Goal: Information Seeking & Learning: Learn about a topic

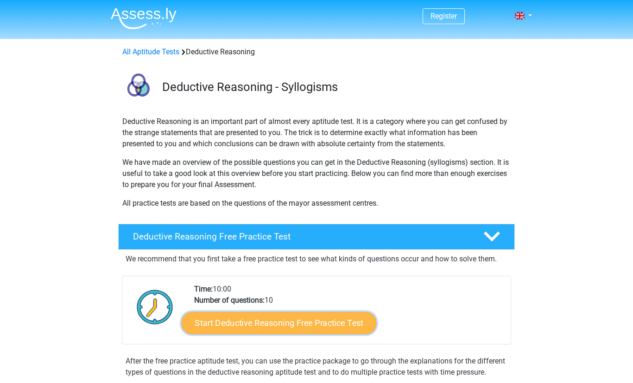
click at [300, 329] on link "Start Deductive Reasoning Free Practice Test" at bounding box center [279, 322] width 195 height 22
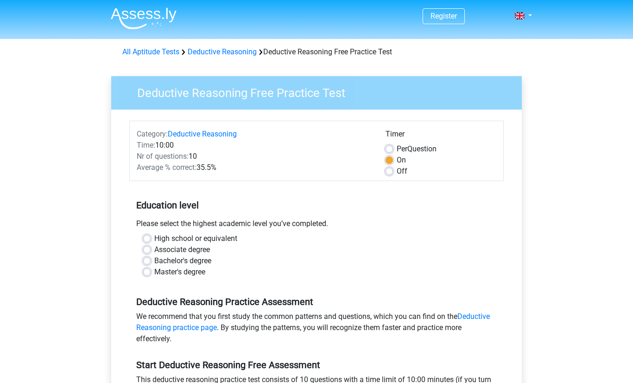
click at [150, 234] on div "High school or equivalent" at bounding box center [316, 238] width 347 height 11
click at [154, 237] on label "High school or equivalent" at bounding box center [195, 238] width 83 height 11
click at [147, 237] on input "High school or equivalent" at bounding box center [146, 237] width 7 height 9
radio input "true"
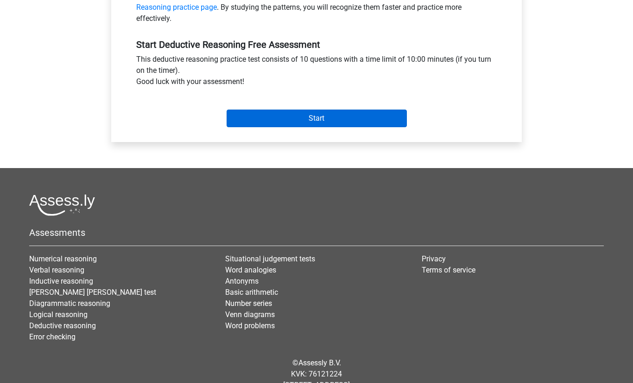
scroll to position [326, 0]
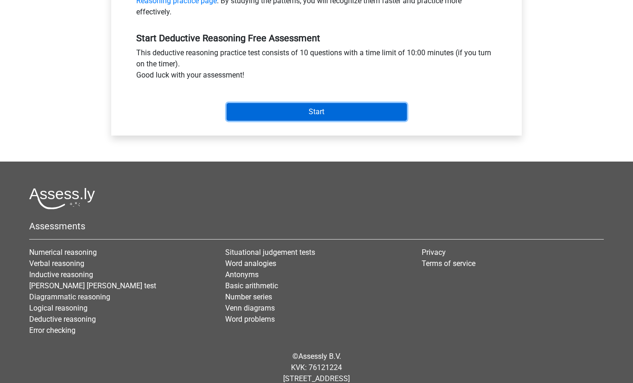
click at [312, 115] on input "Start" at bounding box center [317, 112] width 180 height 18
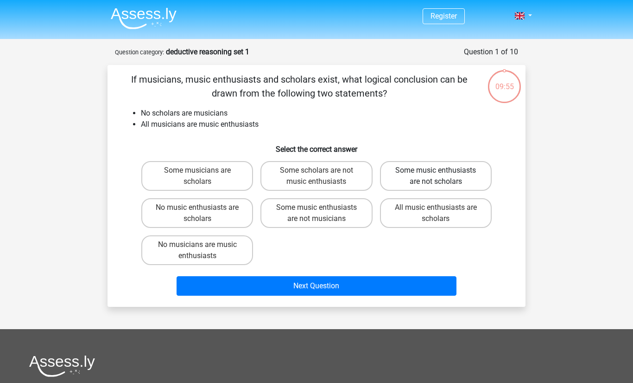
click at [399, 180] on label "Some music enthusiasts are not scholars" at bounding box center [436, 176] width 112 height 30
click at [436, 176] on input "Some music enthusiasts are not scholars" at bounding box center [439, 173] width 6 height 6
radio input "true"
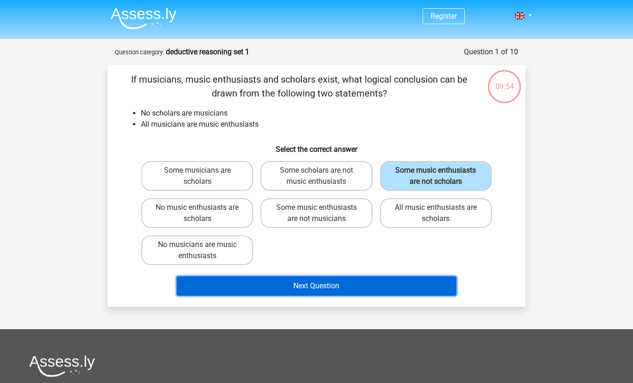
click at [319, 288] on button "Next Question" at bounding box center [317, 285] width 281 height 19
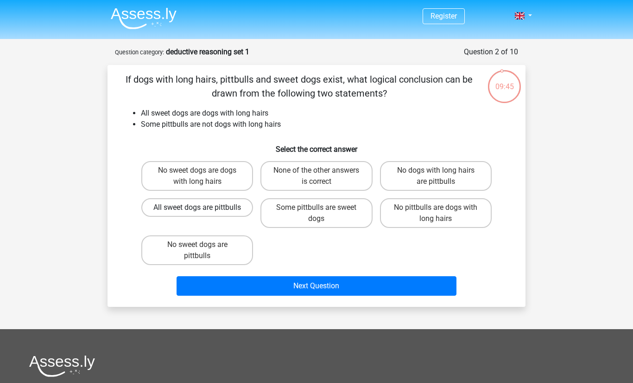
click at [235, 216] on label "All sweet dogs are pittbulls" at bounding box center [197, 207] width 112 height 19
click at [204, 213] on input "All sweet dogs are pittbulls" at bounding box center [201, 210] width 6 height 6
radio input "true"
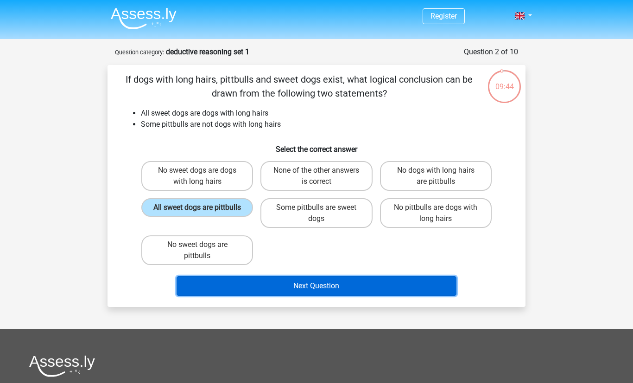
click at [259, 290] on button "Next Question" at bounding box center [317, 285] width 281 height 19
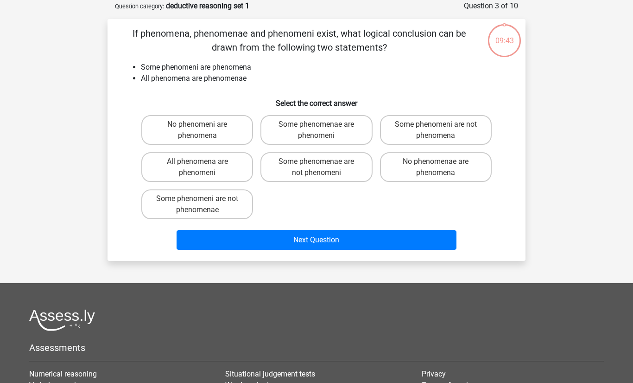
scroll to position [46, 0]
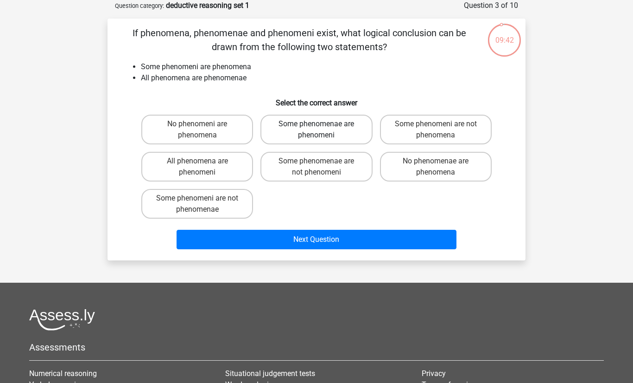
click at [357, 129] on label "Some phenomenae are phenomeni" at bounding box center [317, 130] width 112 height 30
click at [323, 129] on input "Some phenomenae are phenomeni" at bounding box center [320, 127] width 6 height 6
radio input "true"
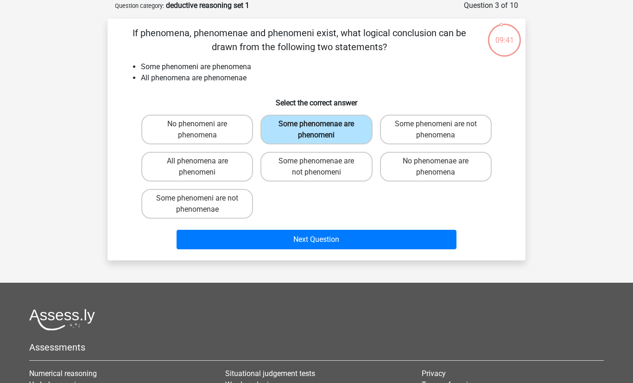
click at [305, 127] on label "Some phenomenae are phenomeni" at bounding box center [317, 130] width 112 height 30
click at [317, 127] on input "Some phenomenae are phenomeni" at bounding box center [320, 127] width 6 height 6
click at [173, 144] on label "No phenomeni are phenomena" at bounding box center [197, 130] width 112 height 30
click at [198, 130] on input "No phenomeni are phenomena" at bounding box center [201, 127] width 6 height 6
radio input "true"
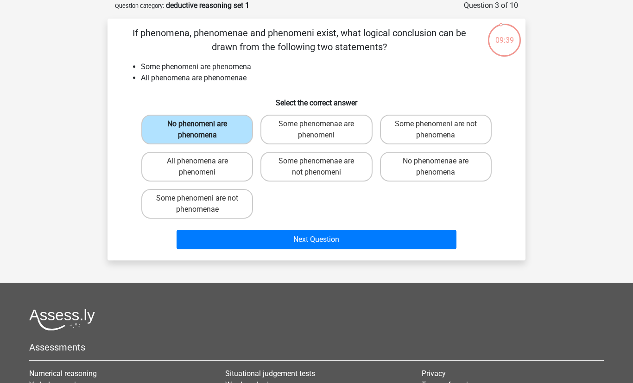
click at [173, 144] on label "No phenomeni are phenomena" at bounding box center [197, 130] width 112 height 30
click at [198, 130] on input "No phenomeni are phenomena" at bounding box center [201, 127] width 6 height 6
click at [272, 181] on label "Some phenomenae are not phenomeni" at bounding box center [317, 167] width 112 height 30
click at [317, 167] on input "Some phenomenae are not phenomeni" at bounding box center [320, 164] width 6 height 6
radio input "true"
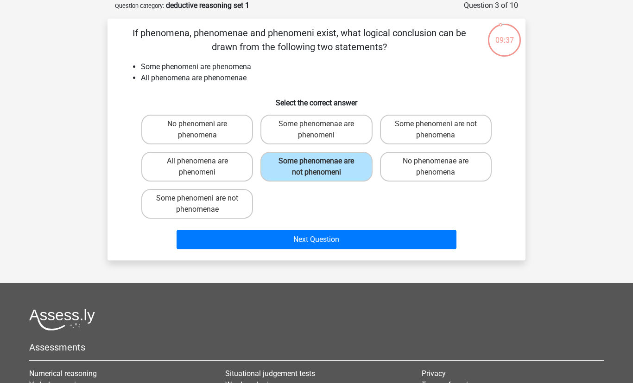
click at [306, 222] on div "Next Question" at bounding box center [316, 237] width 389 height 31
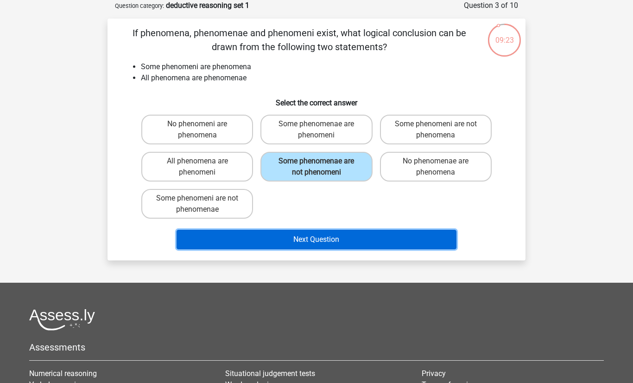
click at [356, 235] on button "Next Question" at bounding box center [317, 239] width 281 height 19
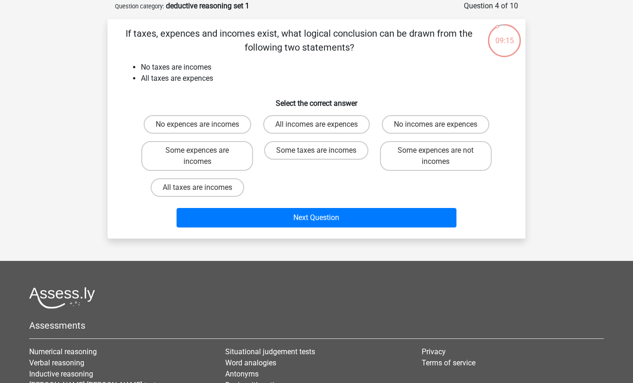
scroll to position [0, 0]
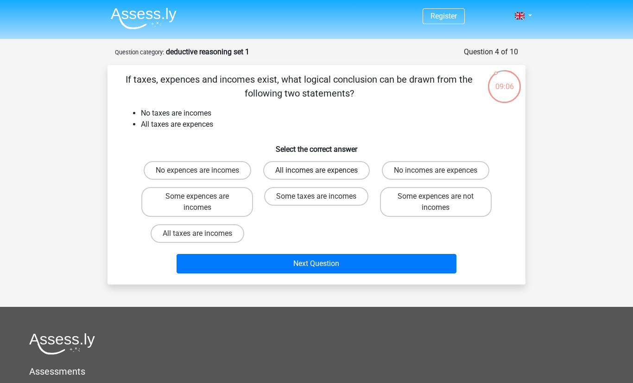
click at [323, 172] on label "All incomes are expences" at bounding box center [316, 170] width 107 height 19
click at [323, 172] on input "All incomes are expences" at bounding box center [320, 173] width 6 height 6
radio input "true"
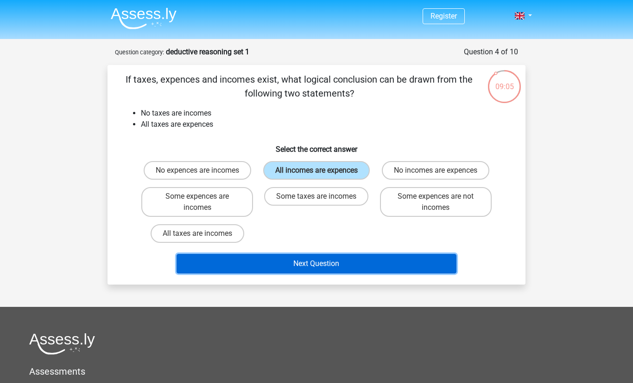
click at [304, 261] on button "Next Question" at bounding box center [317, 263] width 281 height 19
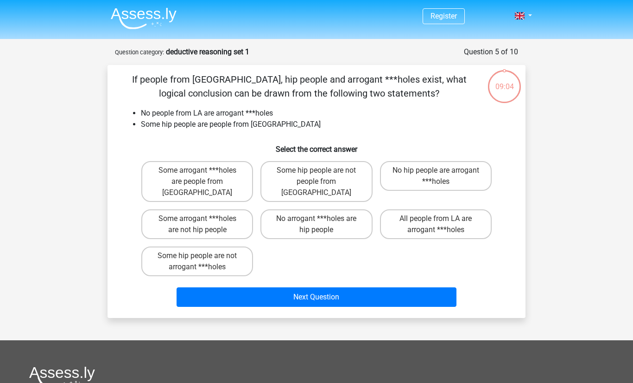
scroll to position [46, 0]
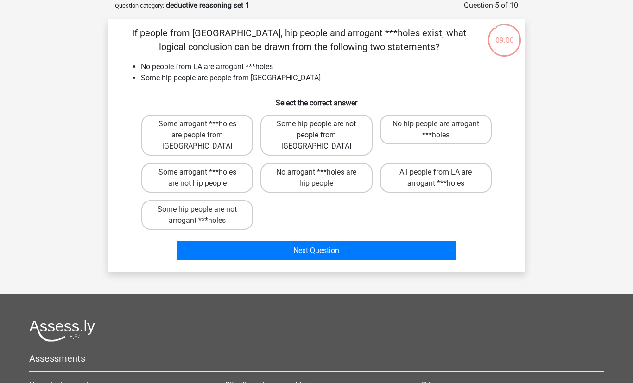
click at [314, 130] on label "Some hip people are not people from [GEOGRAPHIC_DATA]" at bounding box center [317, 135] width 112 height 41
click at [317, 130] on input "Some hip people are not people from [GEOGRAPHIC_DATA]" at bounding box center [320, 127] width 6 height 6
radio input "true"
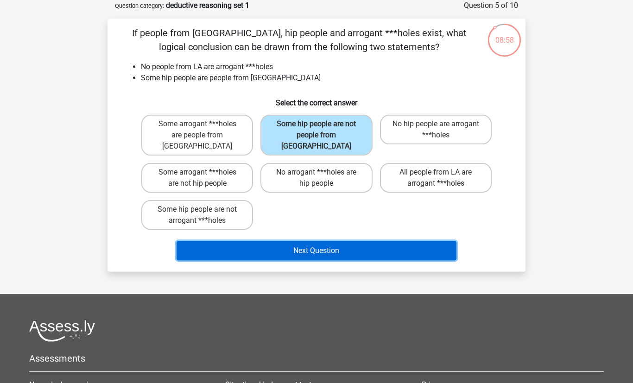
click at [280, 247] on button "Next Question" at bounding box center [317, 250] width 281 height 19
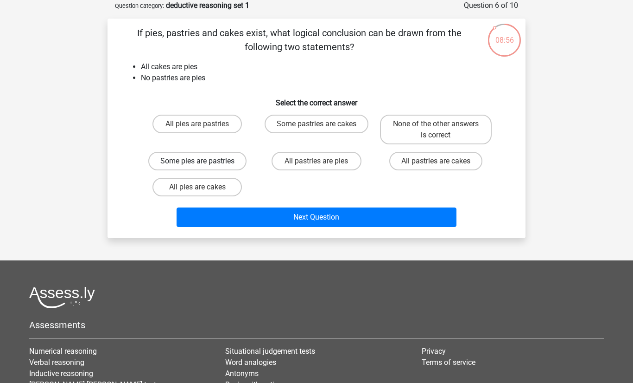
click at [236, 168] on label "Some pies are pastries" at bounding box center [197, 161] width 98 height 19
click at [204, 167] on input "Some pies are pastries" at bounding box center [201, 164] width 6 height 6
radio input "true"
click at [210, 179] on label "All pies are cakes" at bounding box center [197, 187] width 89 height 19
click at [204, 187] on input "All pies are cakes" at bounding box center [201, 190] width 6 height 6
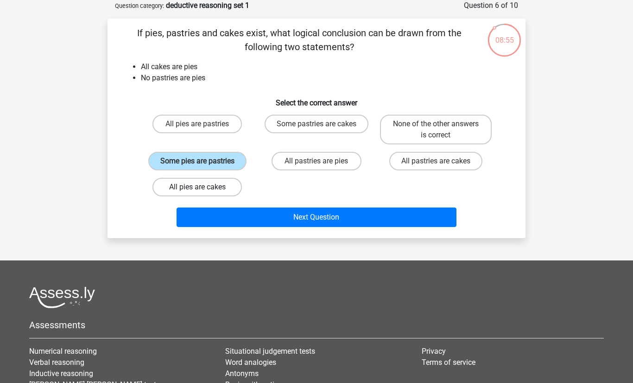
radio input "true"
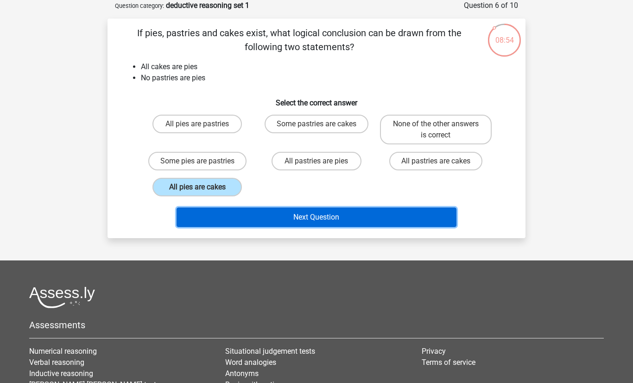
click at [273, 223] on button "Next Question" at bounding box center [317, 216] width 281 height 19
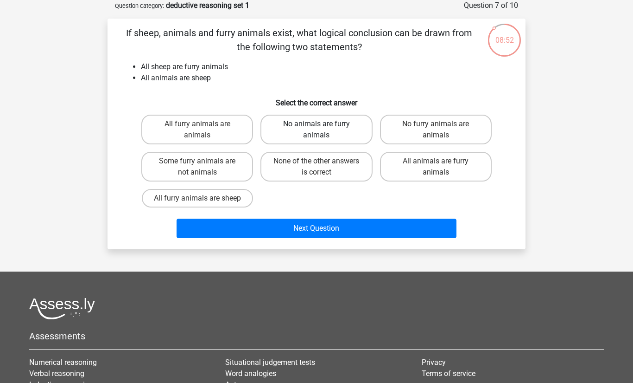
click at [317, 130] on label "No animals are furry animals" at bounding box center [317, 130] width 112 height 30
click at [317, 130] on input "No animals are furry animals" at bounding box center [320, 127] width 6 height 6
radio input "true"
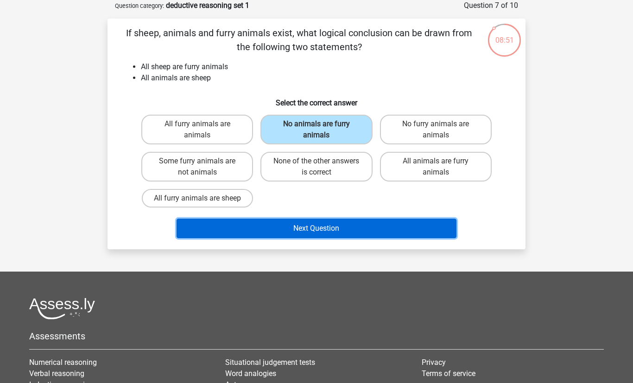
click at [330, 230] on button "Next Question" at bounding box center [317, 227] width 281 height 19
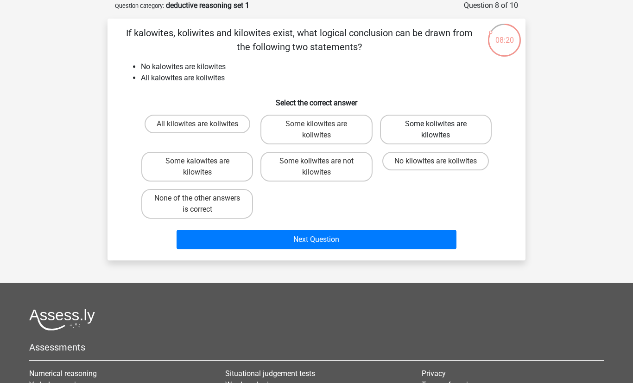
click at [402, 129] on label "Some koliwites are kilowites" at bounding box center [436, 130] width 112 height 30
click at [436, 129] on input "Some koliwites are kilowites" at bounding box center [439, 127] width 6 height 6
radio input "true"
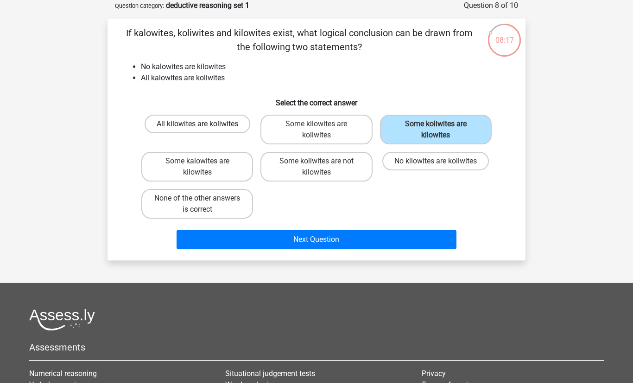
click at [204, 123] on label "All kilowites are koliwites" at bounding box center [198, 124] width 106 height 19
click at [204, 124] on input "All kilowites are koliwites" at bounding box center [201, 127] width 6 height 6
radio input "true"
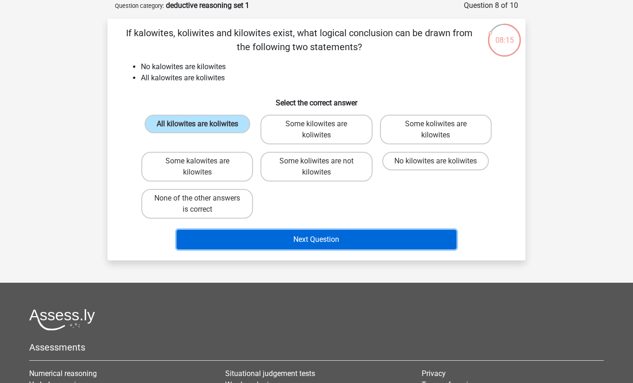
click at [305, 233] on button "Next Question" at bounding box center [317, 239] width 281 height 19
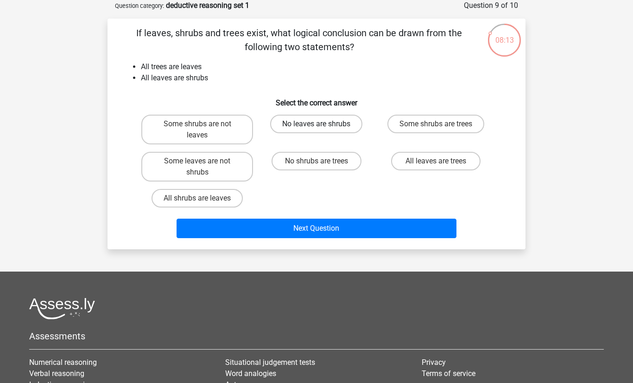
click at [306, 127] on label "No leaves are shrubs" at bounding box center [316, 124] width 92 height 19
click at [317, 127] on input "No leaves are shrubs" at bounding box center [320, 127] width 6 height 6
radio input "true"
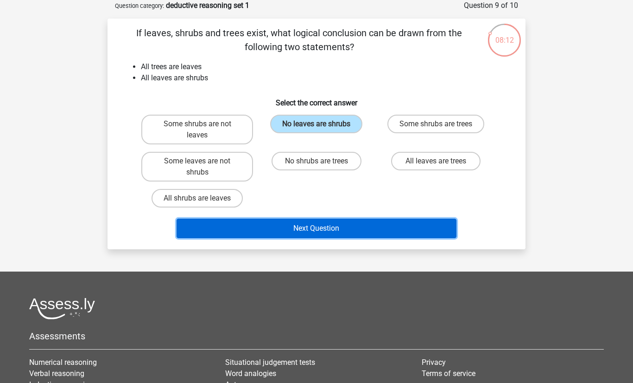
click at [308, 222] on button "Next Question" at bounding box center [317, 227] width 281 height 19
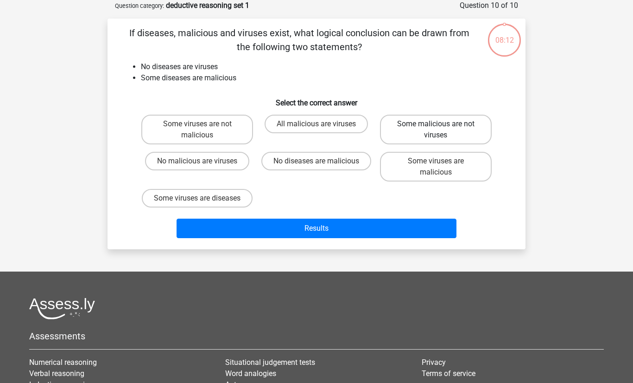
click at [423, 133] on label "Some malicious are not viruses" at bounding box center [436, 130] width 112 height 30
click at [436, 130] on input "Some malicious are not viruses" at bounding box center [439, 127] width 6 height 6
radio input "true"
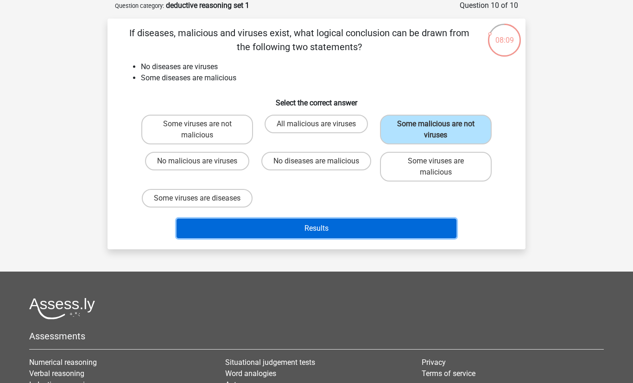
click at [370, 238] on button "Results" at bounding box center [317, 227] width 281 height 19
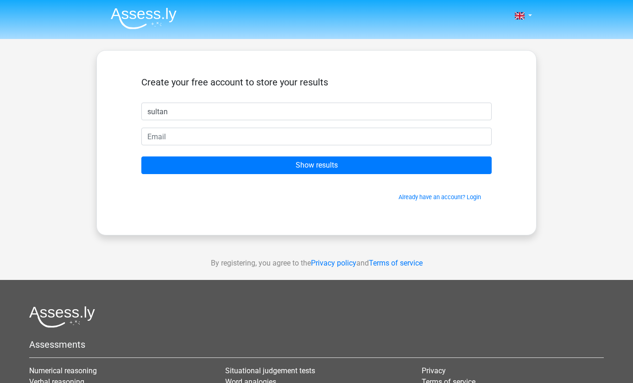
type input "sultan"
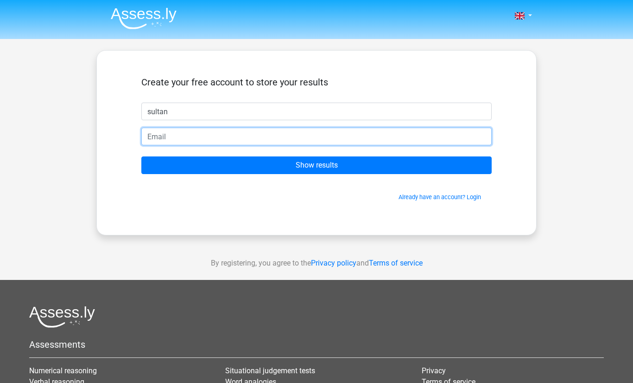
click at [263, 139] on input "email" at bounding box center [316, 137] width 351 height 18
type input "[EMAIL_ADDRESS][DOMAIN_NAME]"
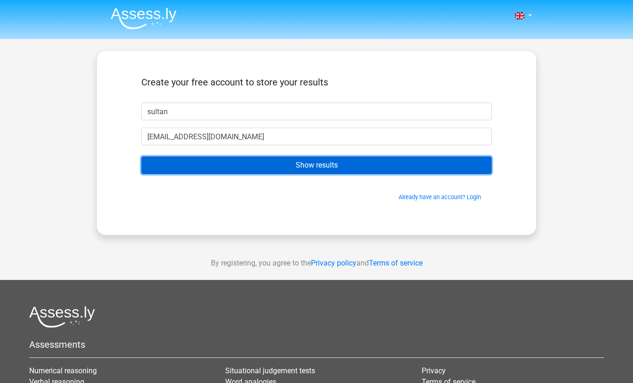
click at [232, 166] on input "Show results" at bounding box center [316, 165] width 351 height 18
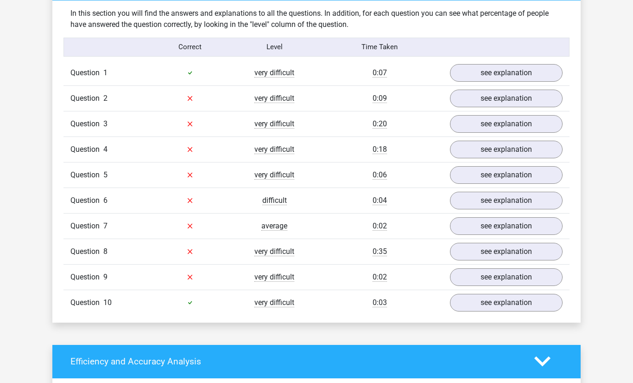
scroll to position [719, 0]
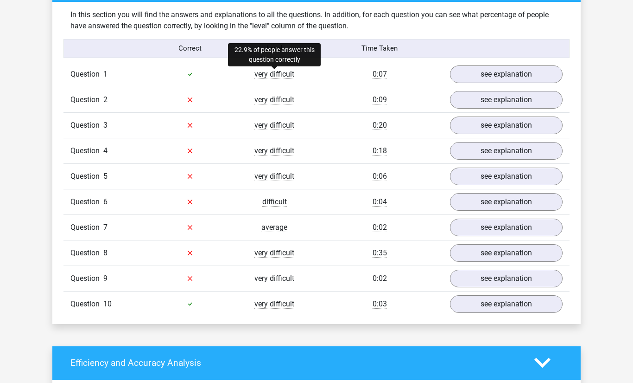
click at [281, 74] on span "very difficult" at bounding box center [275, 74] width 40 height 9
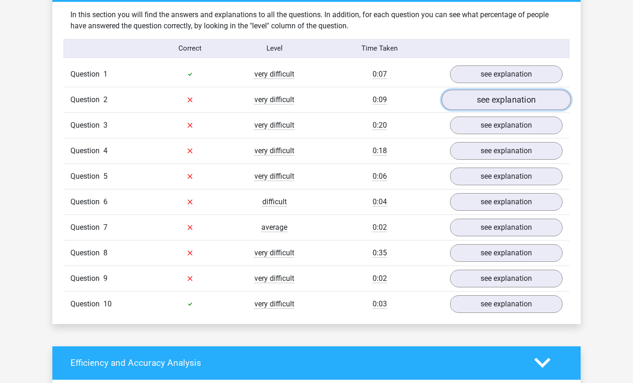
click at [492, 102] on link "see explanation" at bounding box center [506, 99] width 129 height 20
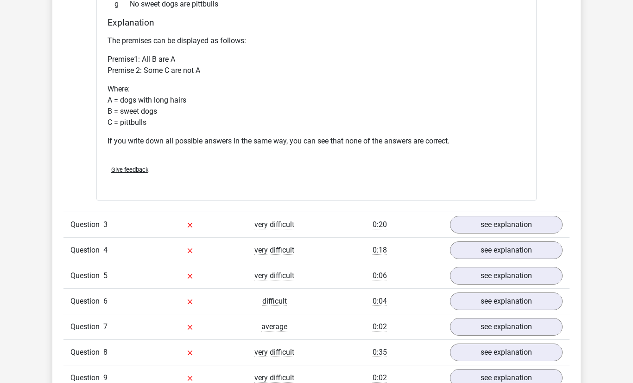
scroll to position [974, 0]
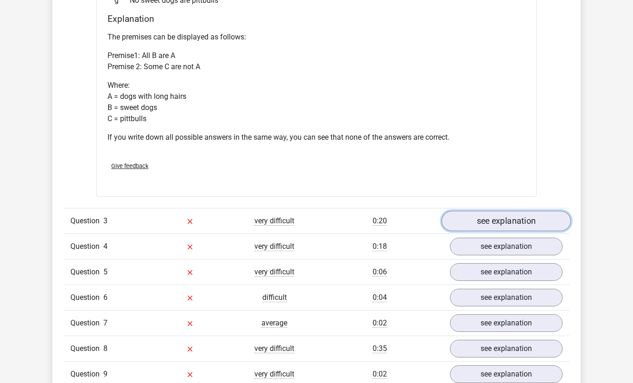
click at [498, 217] on link "see explanation" at bounding box center [506, 220] width 129 height 20
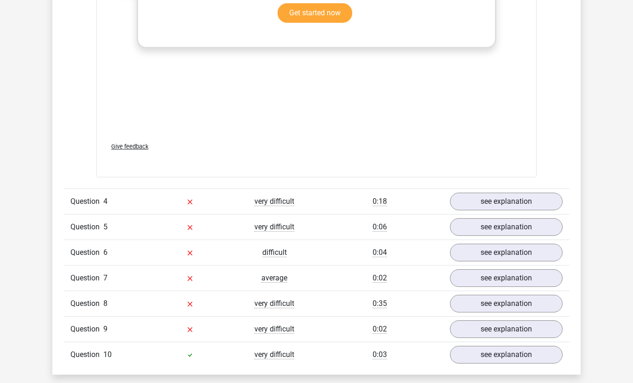
scroll to position [1529, 0]
click at [483, 202] on link "see explanation" at bounding box center [506, 201] width 129 height 20
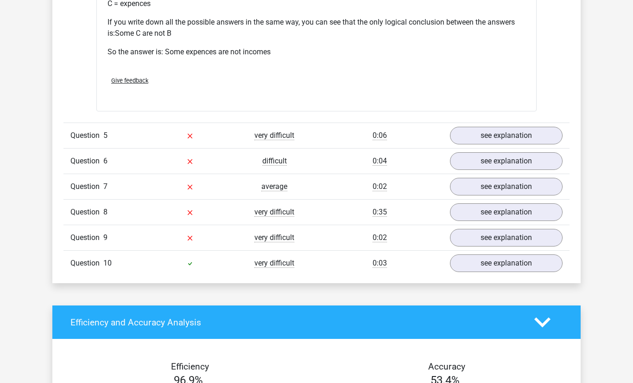
scroll to position [2001, 0]
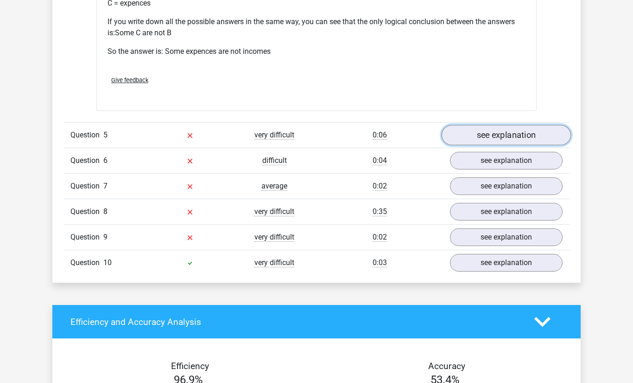
click at [501, 128] on link "see explanation" at bounding box center [506, 135] width 129 height 20
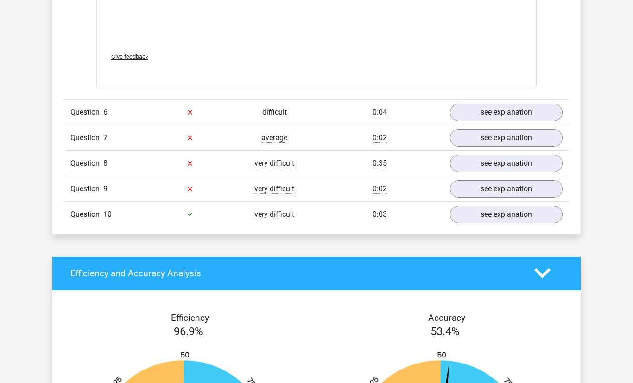
scroll to position [2553, 0]
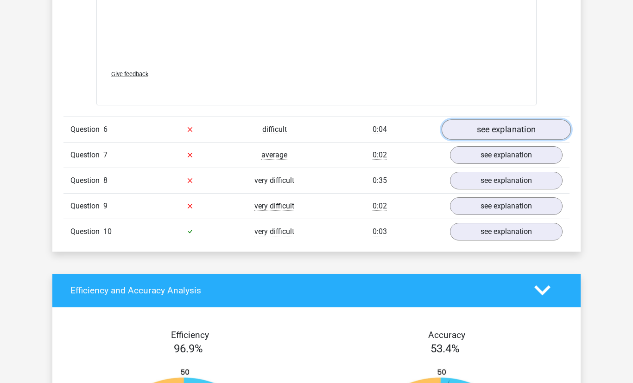
click at [500, 123] on link "see explanation" at bounding box center [506, 129] width 129 height 20
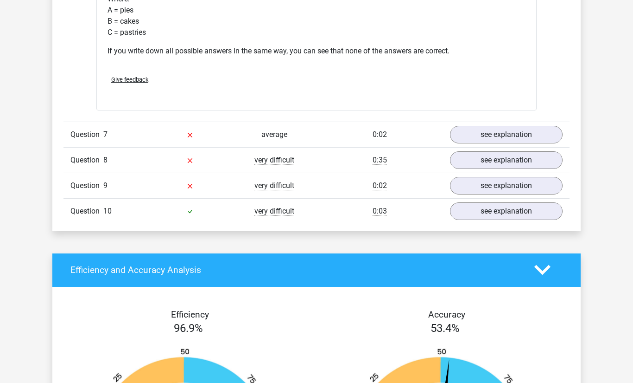
scroll to position [2926, 0]
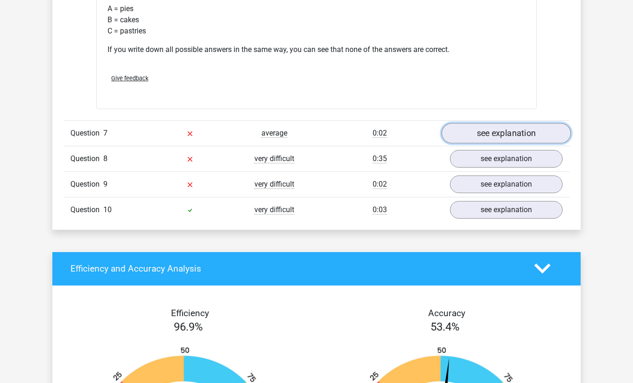
click at [473, 133] on link "see explanation" at bounding box center [506, 133] width 129 height 20
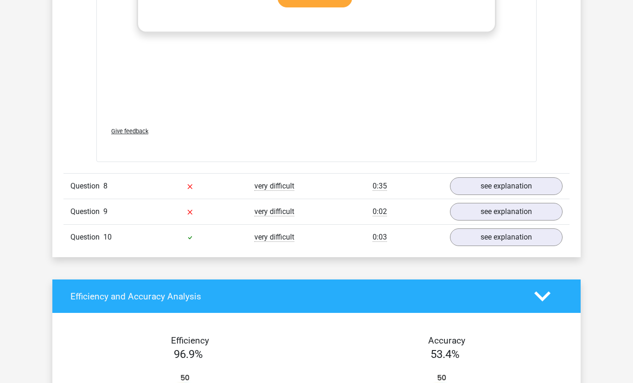
scroll to position [3413, 0]
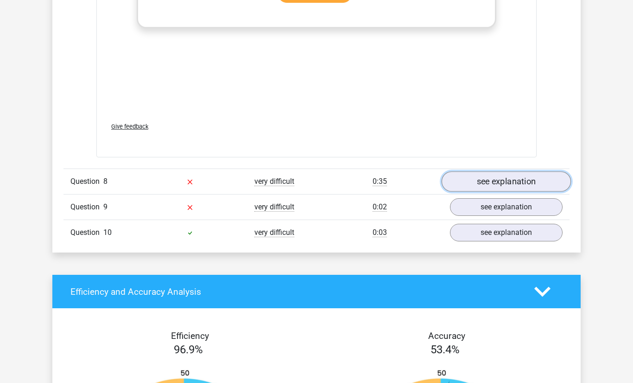
click at [490, 183] on link "see explanation" at bounding box center [506, 181] width 129 height 20
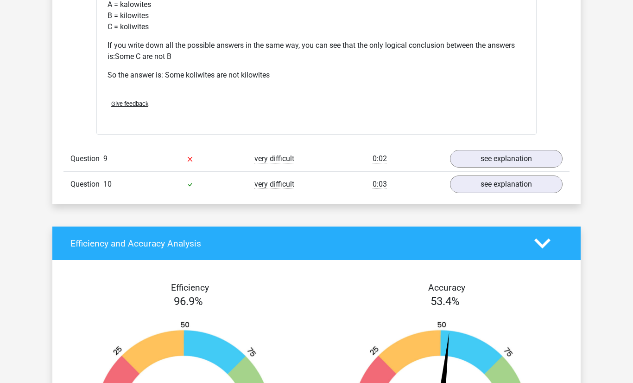
scroll to position [3842, 0]
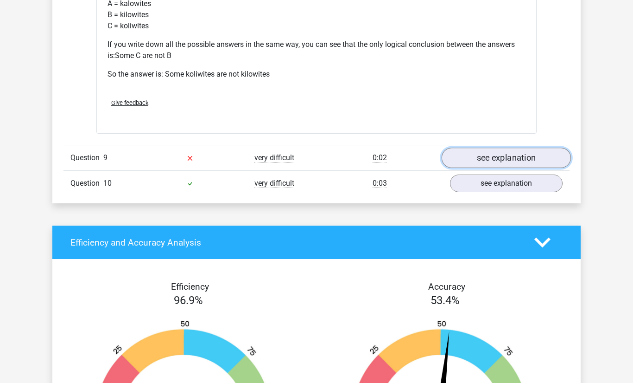
click at [494, 162] on link "see explanation" at bounding box center [506, 157] width 129 height 20
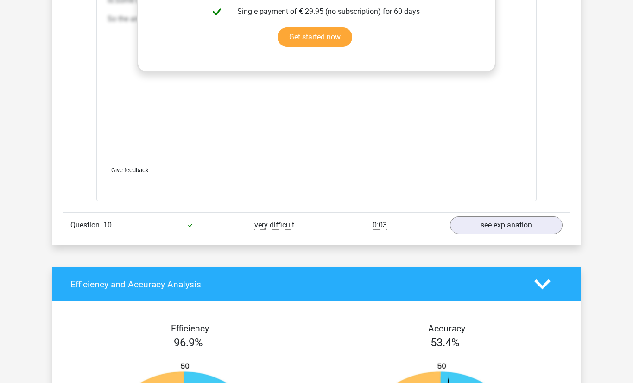
scroll to position [4317, 0]
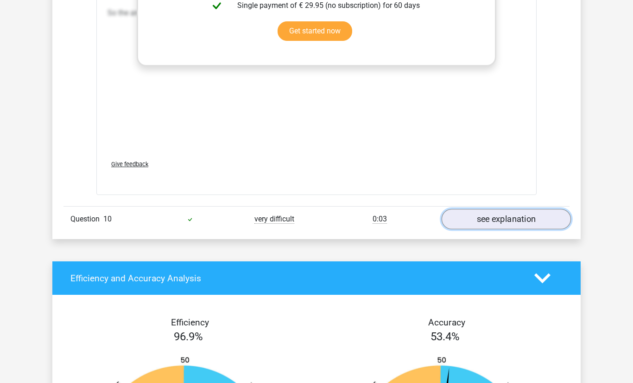
click at [498, 215] on link "see explanation" at bounding box center [506, 219] width 129 height 20
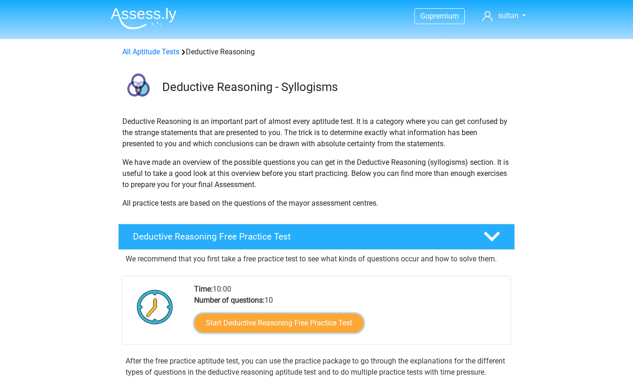
click at [307, 319] on link "Start Deductive Reasoning Free Practice Test" at bounding box center [279, 322] width 170 height 19
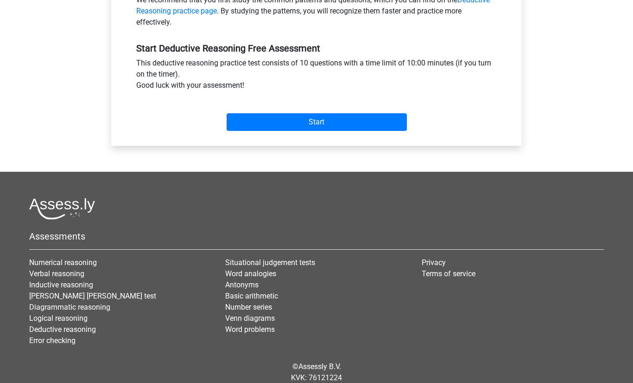
scroll to position [322, 0]
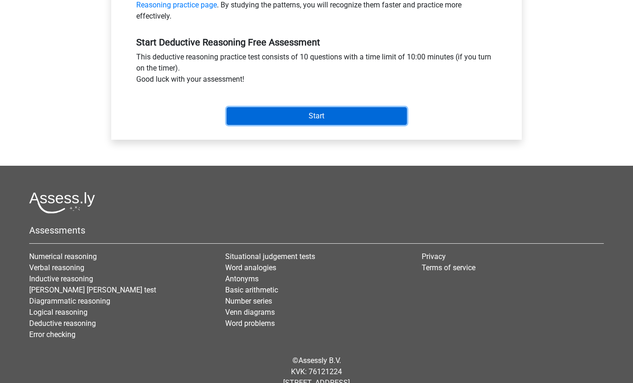
click at [325, 119] on input "Start" at bounding box center [317, 116] width 180 height 18
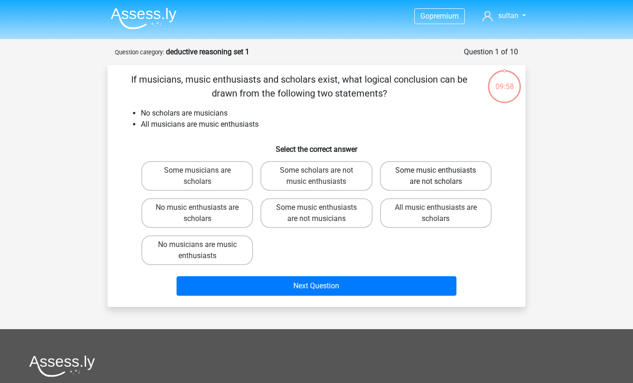
click at [396, 186] on label "Some music enthusiasts are not scholars" at bounding box center [436, 176] width 112 height 30
click at [436, 176] on input "Some music enthusiasts are not scholars" at bounding box center [439, 173] width 6 height 6
radio input "true"
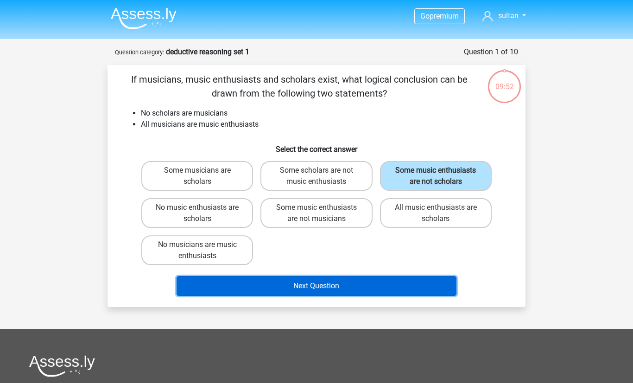
click at [332, 283] on button "Next Question" at bounding box center [317, 285] width 281 height 19
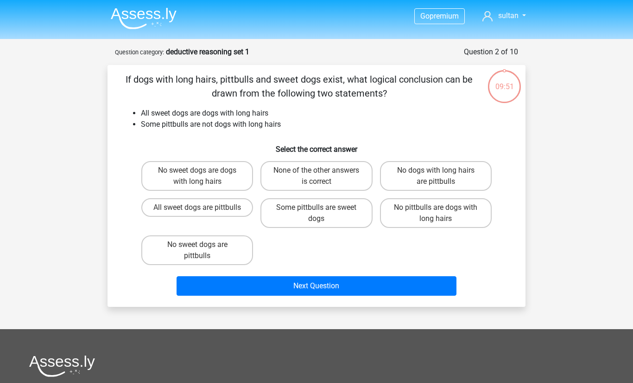
scroll to position [46, 0]
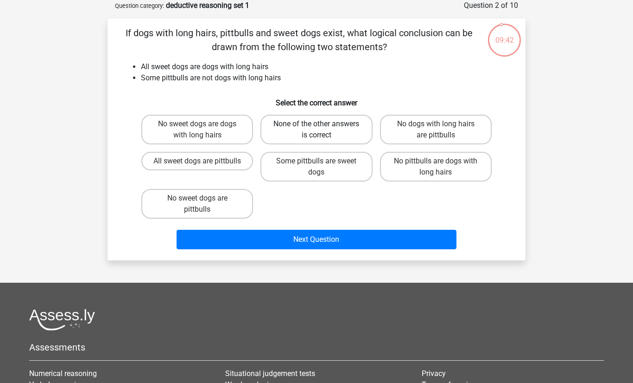
click at [333, 129] on label "None of the other answers is correct" at bounding box center [317, 130] width 112 height 30
click at [323, 129] on input "None of the other answers is correct" at bounding box center [320, 127] width 6 height 6
radio input "true"
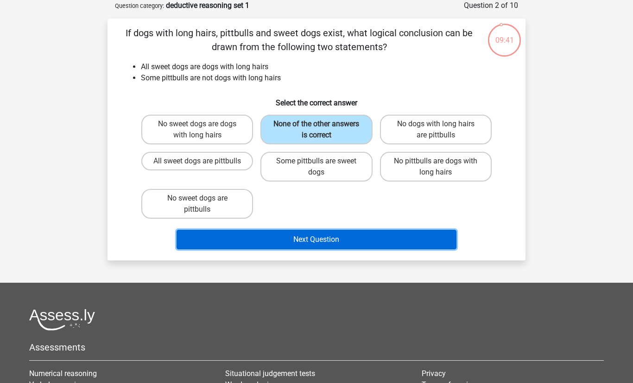
click at [341, 236] on button "Next Question" at bounding box center [317, 239] width 281 height 19
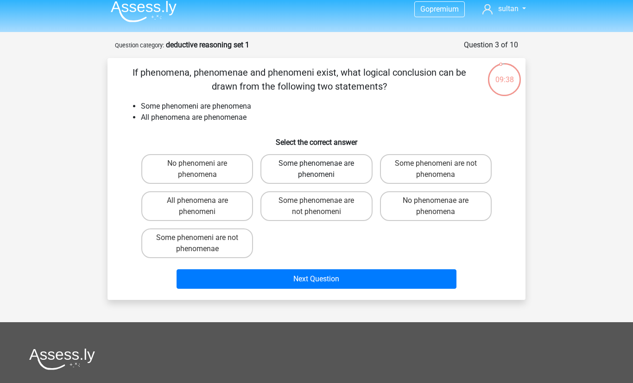
scroll to position [0, 0]
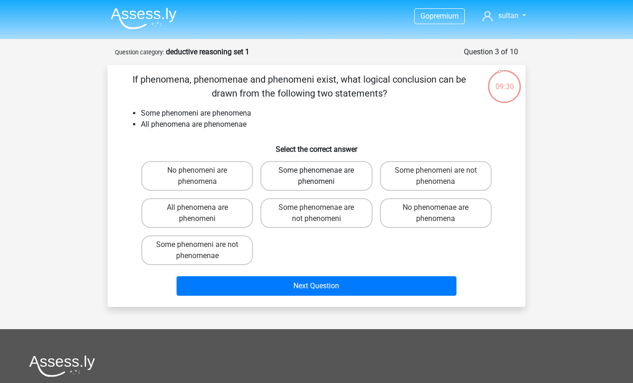
click at [326, 179] on label "Some phenomenae are phenomeni" at bounding box center [317, 176] width 112 height 30
click at [323, 176] on input "Some phenomenae are phenomeni" at bounding box center [320, 173] width 6 height 6
radio input "true"
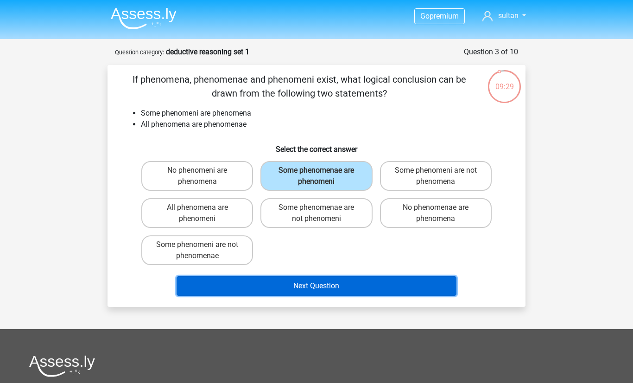
click at [319, 287] on button "Next Question" at bounding box center [317, 285] width 281 height 19
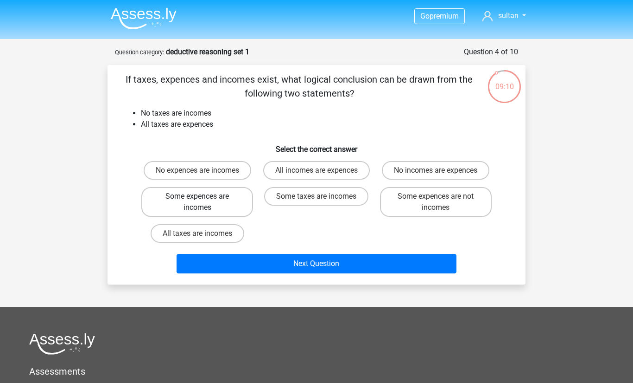
click at [192, 197] on label "Some expences are incomes" at bounding box center [197, 202] width 112 height 30
click at [198, 197] on input "Some expences are incomes" at bounding box center [201, 199] width 6 height 6
radio input "true"
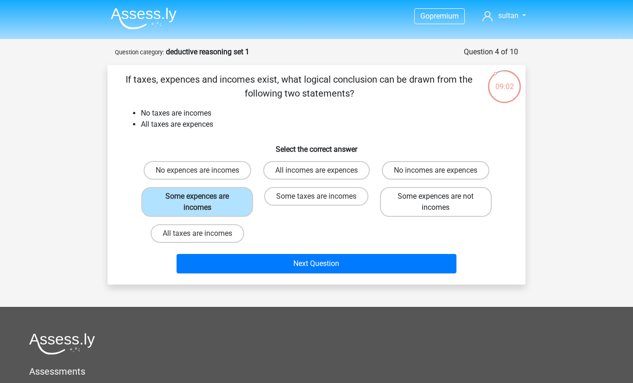
click at [411, 197] on label "Some expences are not incomes" at bounding box center [436, 202] width 112 height 30
click at [436, 197] on input "Some expences are not incomes" at bounding box center [439, 199] width 6 height 6
radio input "true"
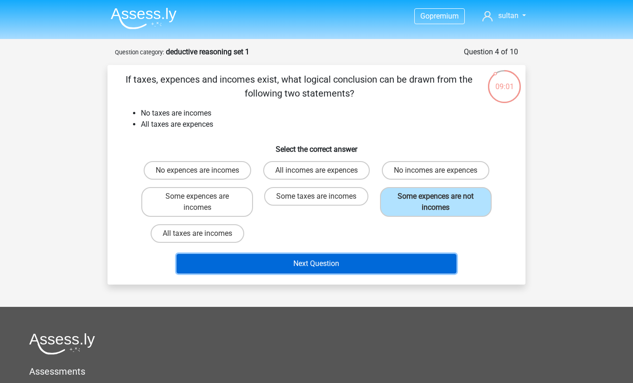
click at [367, 265] on button "Next Question" at bounding box center [317, 263] width 281 height 19
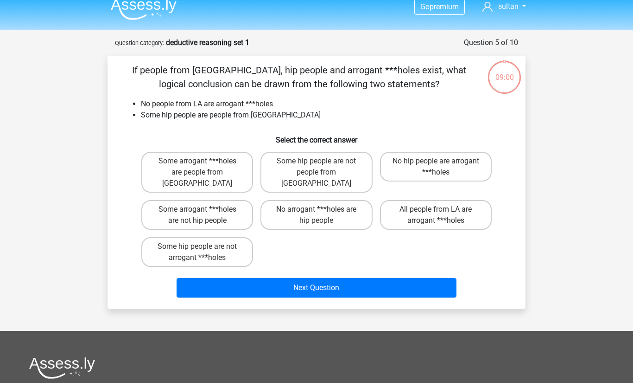
scroll to position [46, 0]
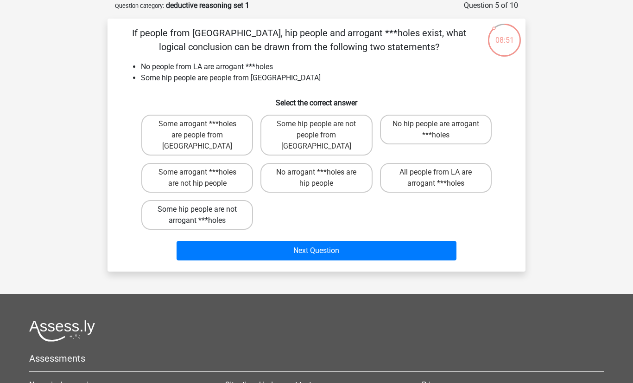
click at [227, 200] on label "Some hip people are not arrogant ***holes" at bounding box center [197, 215] width 112 height 30
click at [204, 209] on input "Some hip people are not arrogant ***holes" at bounding box center [201, 212] width 6 height 6
radio input "true"
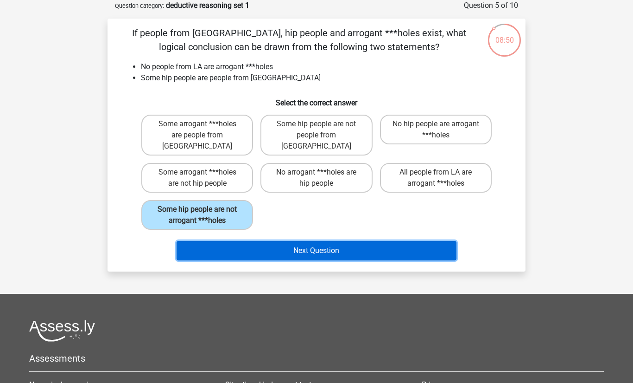
click at [230, 241] on button "Next Question" at bounding box center [317, 250] width 281 height 19
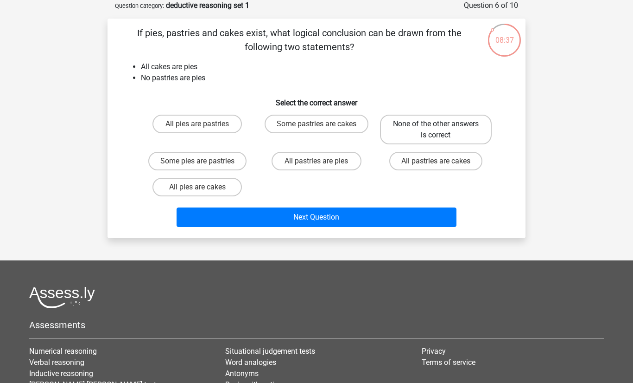
click at [402, 134] on label "None of the other answers is correct" at bounding box center [436, 130] width 112 height 30
click at [436, 130] on input "None of the other answers is correct" at bounding box center [439, 127] width 6 height 6
radio input "true"
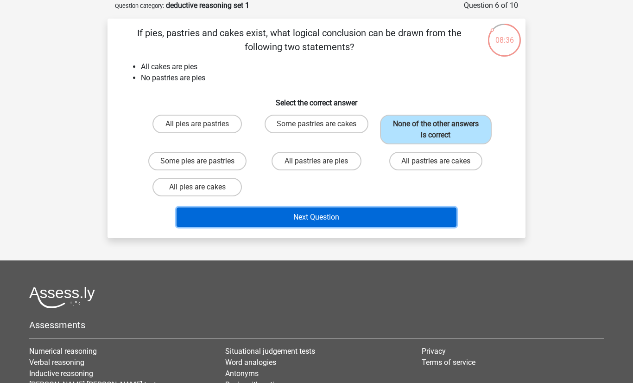
click at [320, 217] on button "Next Question" at bounding box center [317, 216] width 281 height 19
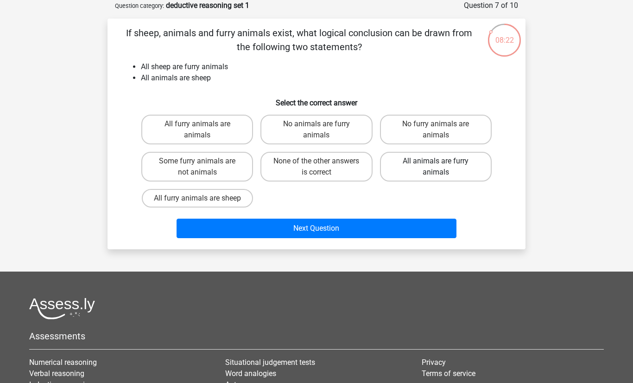
click at [441, 172] on label "All animals are furry animals" at bounding box center [436, 167] width 112 height 30
click at [441, 167] on input "All animals are furry animals" at bounding box center [439, 164] width 6 height 6
radio input "true"
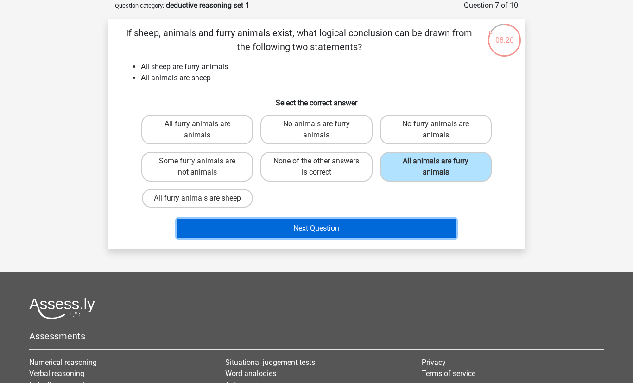
click at [324, 236] on button "Next Question" at bounding box center [317, 227] width 281 height 19
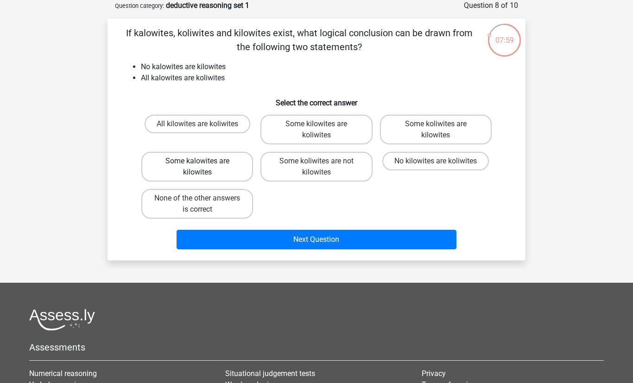
click at [186, 165] on label "Some kalowites are kilowites" at bounding box center [197, 167] width 112 height 30
click at [198, 165] on input "Some kalowites are kilowites" at bounding box center [201, 164] width 6 height 6
radio input "true"
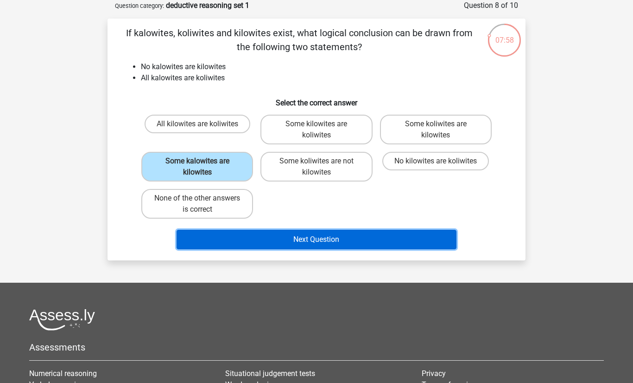
click at [302, 236] on button "Next Question" at bounding box center [317, 239] width 281 height 19
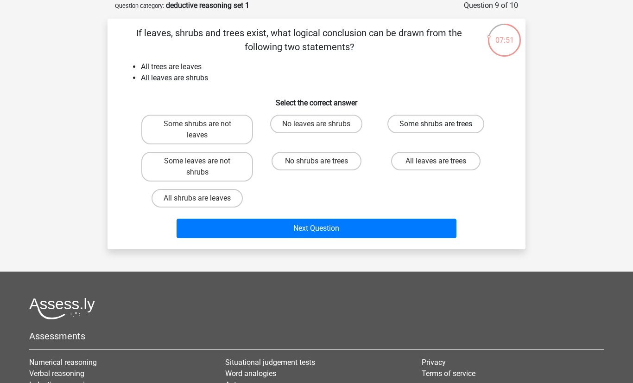
click at [414, 117] on label "Some shrubs are trees" at bounding box center [436, 124] width 97 height 19
click at [436, 124] on input "Some shrubs are trees" at bounding box center [439, 127] width 6 height 6
radio input "true"
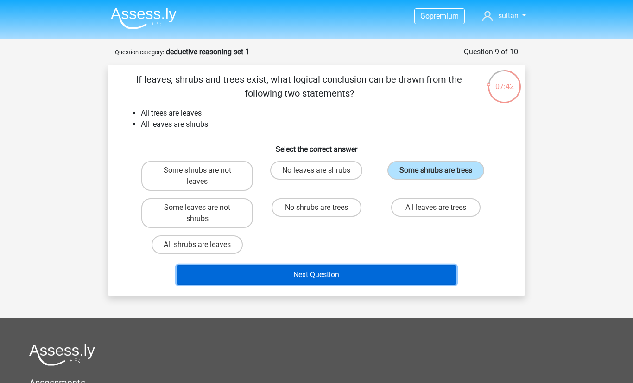
click at [356, 274] on button "Next Question" at bounding box center [317, 274] width 281 height 19
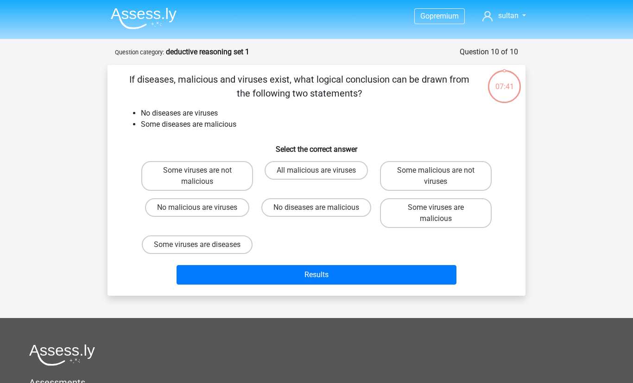
scroll to position [46, 0]
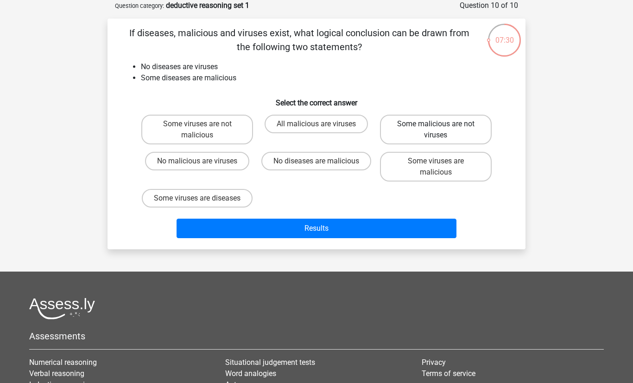
click at [432, 136] on label "Some malicious are not viruses" at bounding box center [436, 130] width 112 height 30
click at [436, 130] on input "Some malicious are not viruses" at bounding box center [439, 127] width 6 height 6
radio input "true"
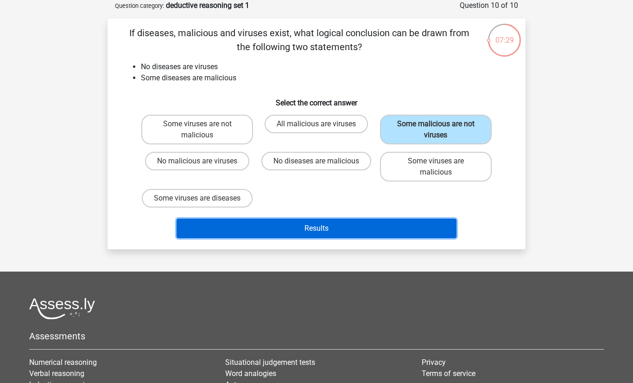
click at [373, 235] on button "Results" at bounding box center [317, 227] width 281 height 19
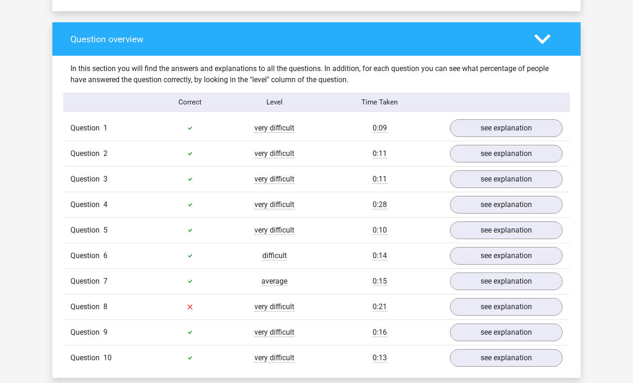
scroll to position [733, 0]
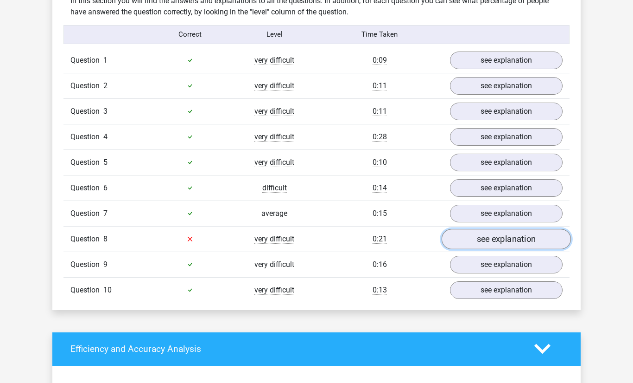
click at [488, 236] on link "see explanation" at bounding box center [506, 239] width 129 height 20
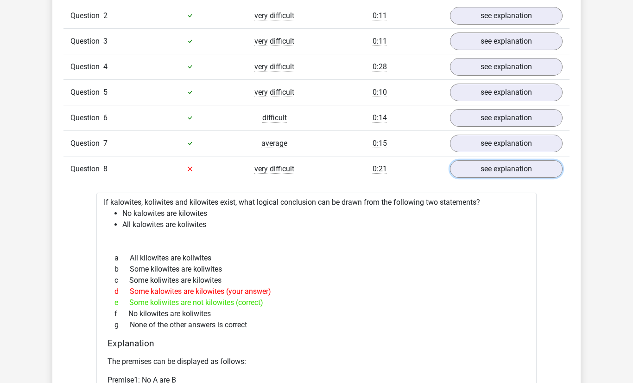
scroll to position [816, 0]
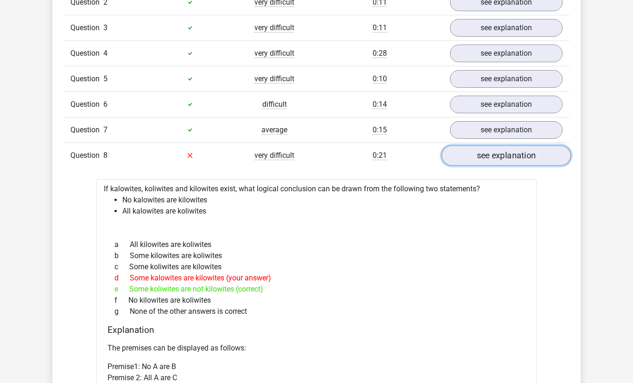
click at [514, 153] on link "see explanation" at bounding box center [506, 155] width 129 height 20
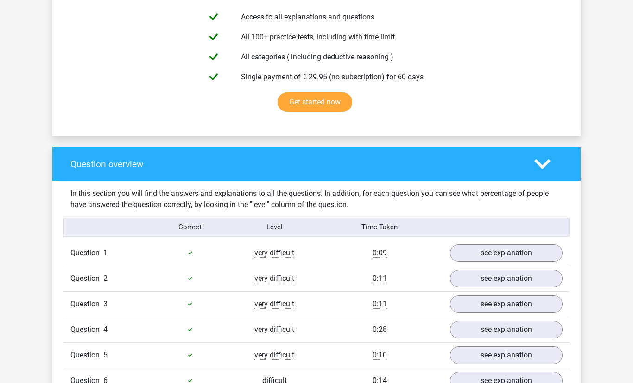
scroll to position [543, 0]
